Goal: Information Seeking & Learning: Learn about a topic

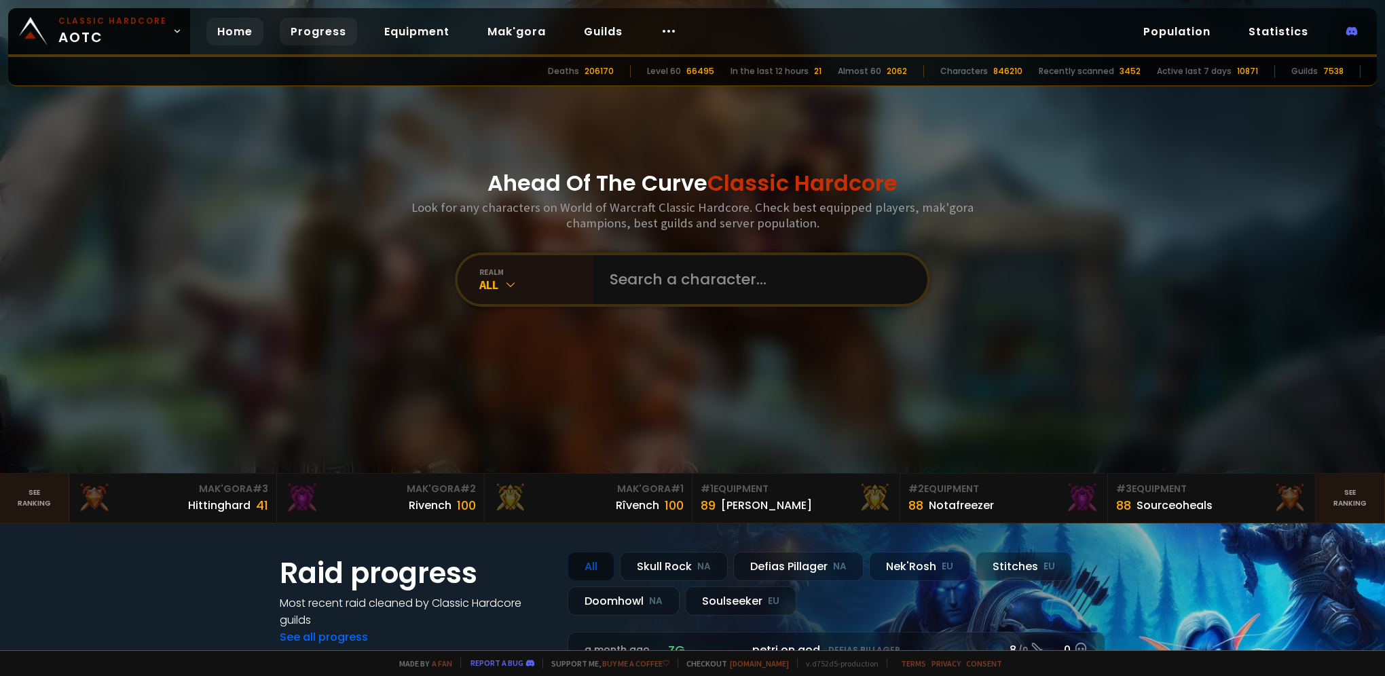
click at [310, 30] on link "Progress" at bounding box center [318, 32] width 77 height 28
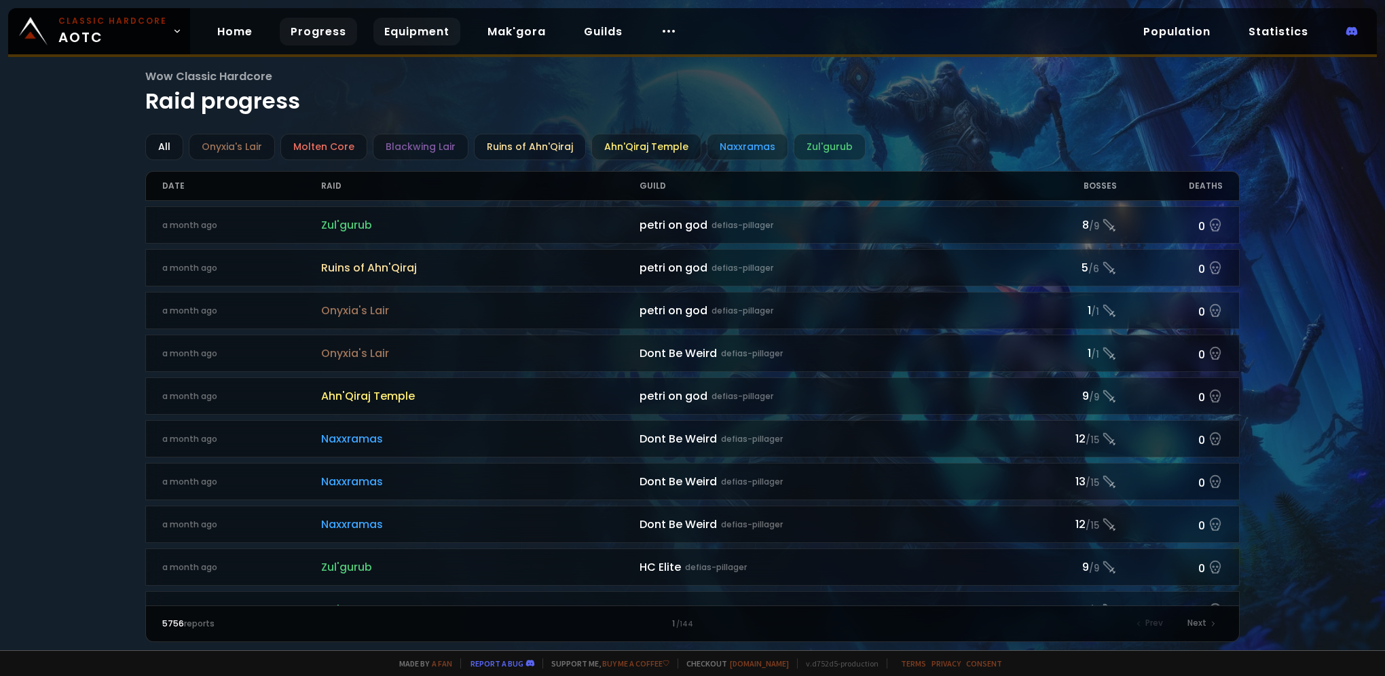
click at [414, 31] on link "Equipment" at bounding box center [416, 32] width 87 height 28
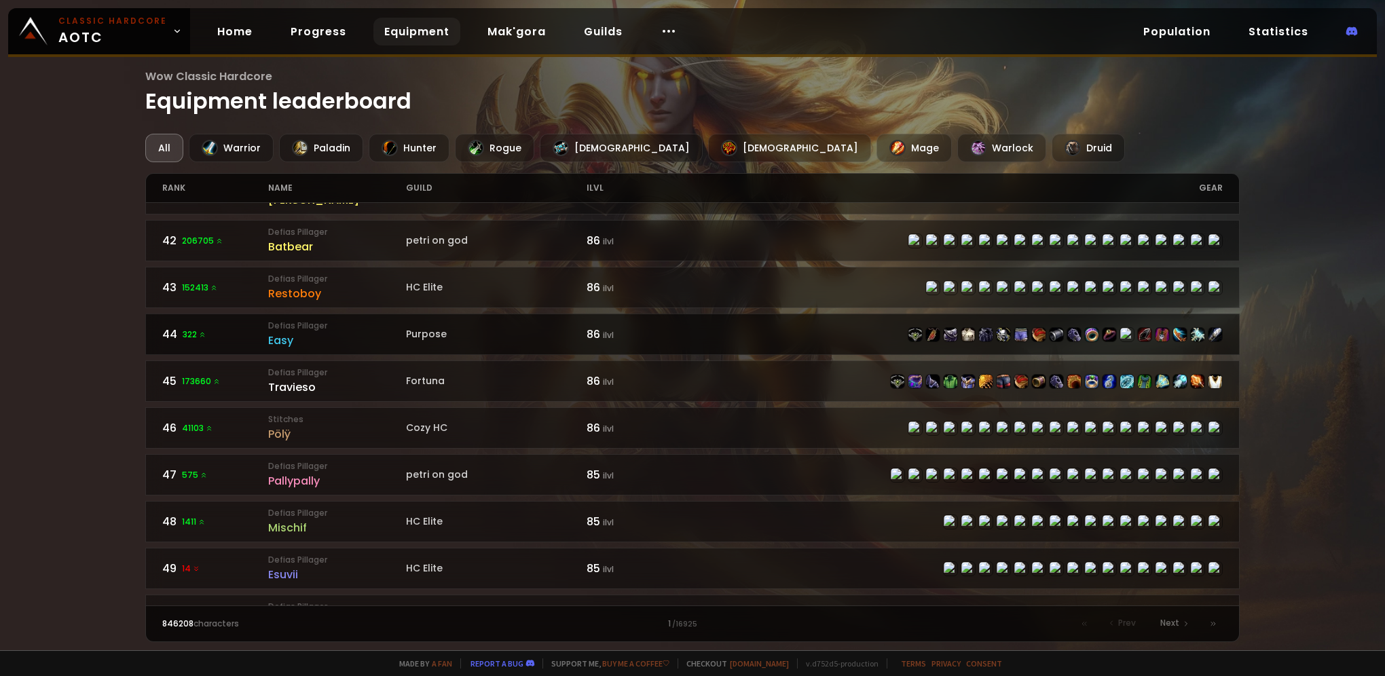
scroll to position [1910, 0]
